Goal: Task Accomplishment & Management: Use online tool/utility

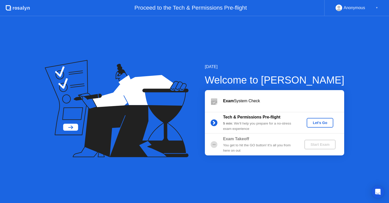
click at [314, 122] on div "Let's Go" at bounding box center [320, 123] width 23 height 4
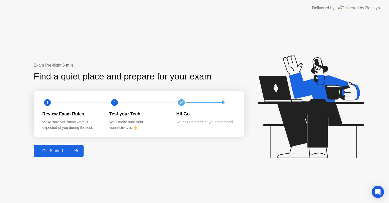
click at [71, 152] on div at bounding box center [76, 151] width 12 height 12
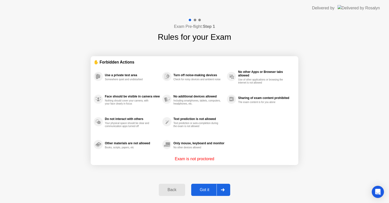
click at [206, 188] on div "Got it" at bounding box center [205, 190] width 24 height 5
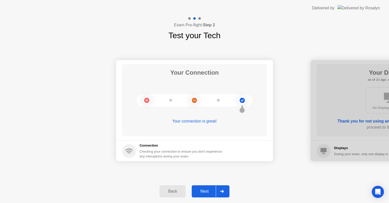
click at [206, 188] on button "Next" at bounding box center [211, 192] width 38 height 12
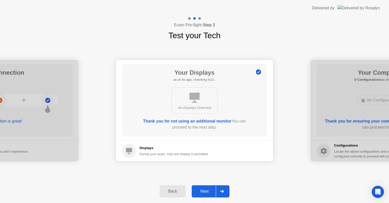
click at [206, 188] on button "Next" at bounding box center [211, 192] width 38 height 12
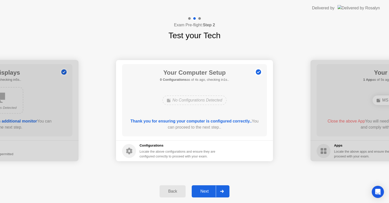
click at [206, 188] on button "Next" at bounding box center [211, 192] width 38 height 12
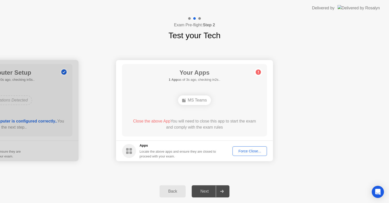
click at [247, 151] on div "Force Close..." at bounding box center [249, 151] width 31 height 4
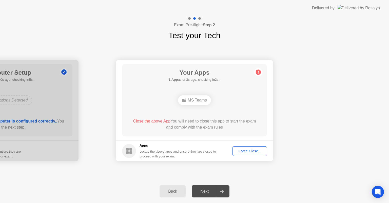
click at [243, 153] on div "Force Close..." at bounding box center [249, 151] width 31 height 4
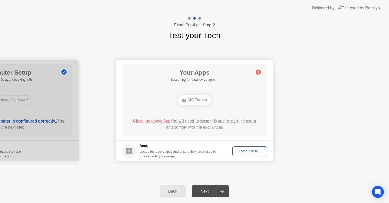
click at [267, 169] on div "Your Connection Your connection is great! Connection Checking your connection t…" at bounding box center [194, 111] width 389 height 138
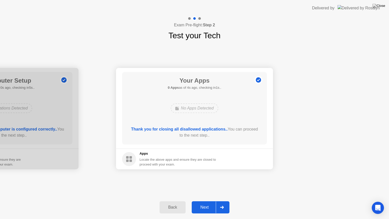
click at [206, 203] on div "Next" at bounding box center [204, 207] width 23 height 5
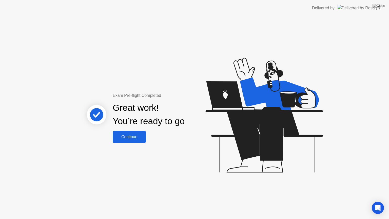
click at [138, 138] on div "Continue" at bounding box center [129, 137] width 30 height 5
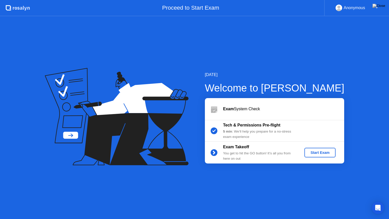
click at [328, 154] on div "Start Exam" at bounding box center [320, 153] width 27 height 4
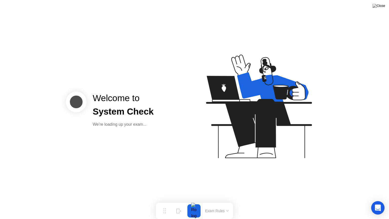
click at [376, 203] on div "Open Intercom Messenger" at bounding box center [378, 207] width 13 height 13
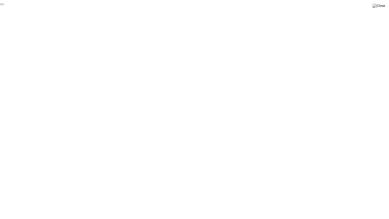
click div "End Proctoring Session"
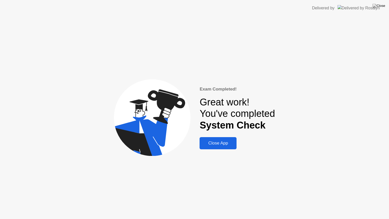
click at [219, 143] on div "Close App" at bounding box center [218, 143] width 34 height 5
